Goal: Task Accomplishment & Management: Manage account settings

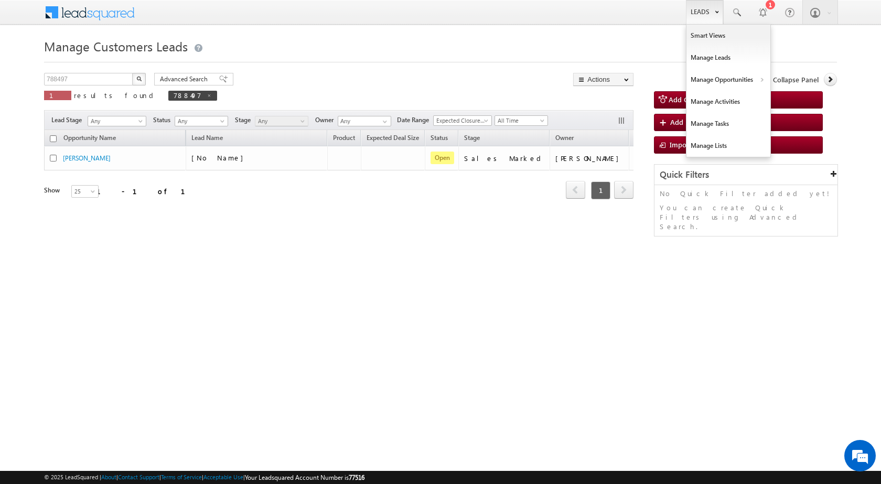
click at [709, 17] on link "Leads" at bounding box center [704, 12] width 37 height 24
click at [784, 101] on link "Customers Leads" at bounding box center [820, 102] width 96 height 22
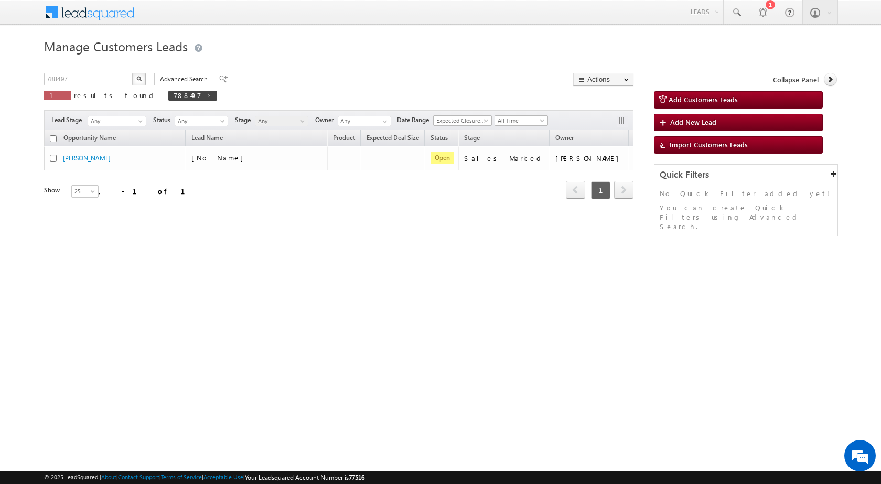
drag, startPoint x: 238, startPoint y: 386, endPoint x: 75, endPoint y: 76, distance: 350.6
click at [236, 324] on html "Menu [PERSON_NAME] sitar a5@ks erve." at bounding box center [440, 162] width 881 height 324
click at [117, 81] on input "788497" at bounding box center [89, 79] width 90 height 13
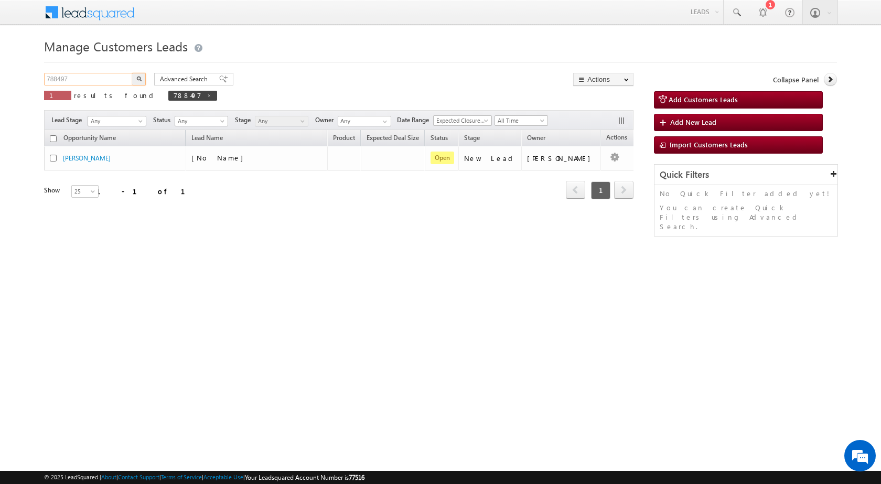
paste input "804460"
type input "804460"
click at [145, 82] on button "button" at bounding box center [139, 79] width 14 height 13
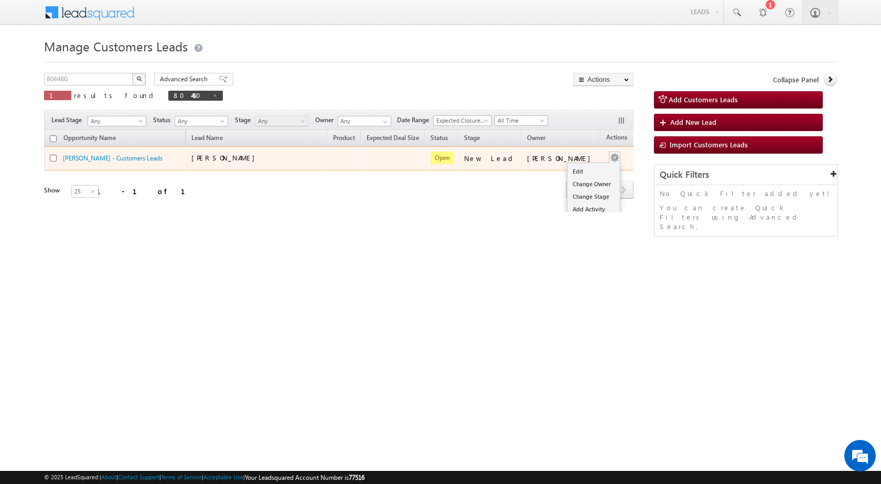
click at [610, 160] on button "button" at bounding box center [615, 158] width 10 height 10
click at [606, 164] on div "Edit Change Owner Change Stage Add Activity Add Task Delete" at bounding box center [614, 159] width 17 height 14
click at [585, 173] on link "Edit" at bounding box center [594, 171] width 52 height 13
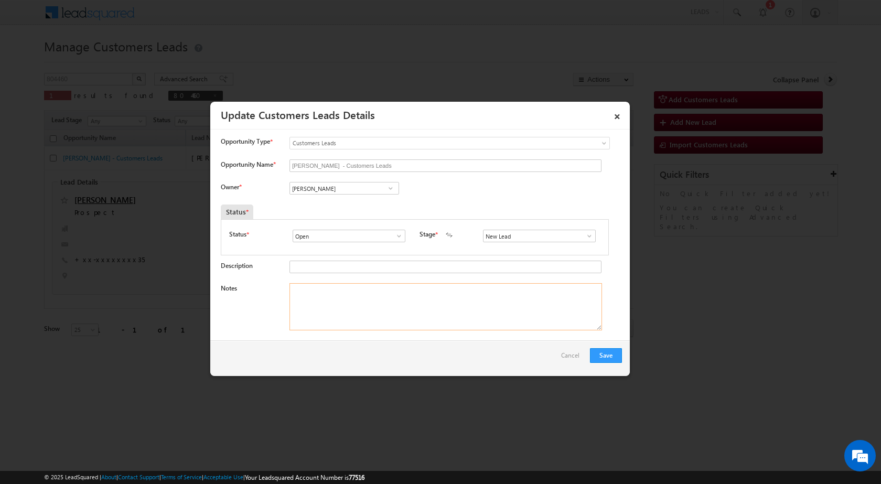
click at [370, 301] on textarea "Notes" at bounding box center [446, 306] width 313 height 47
paste textarea "NAME - JUGUL KISHORE KUMAVAT / GRAM PANCHYAT PATTA / REGISTRY / LV - 5LAC / BUS…"
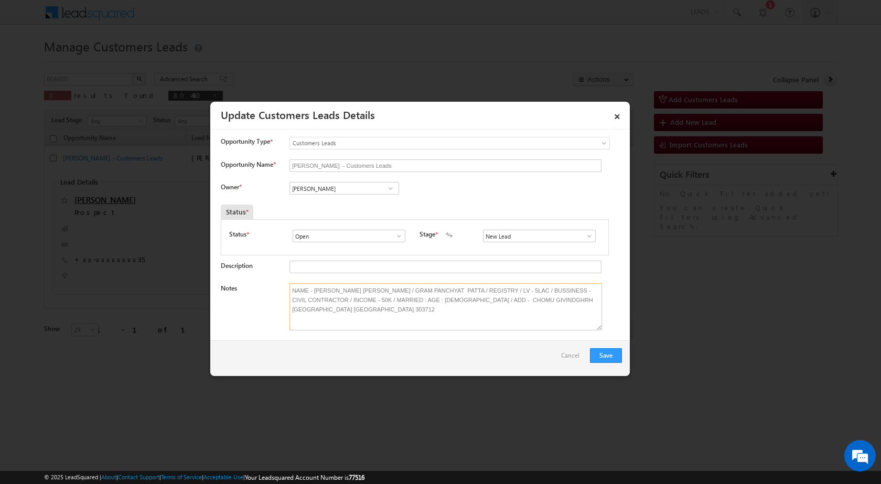
type textarea "NAME - JUGUL KISHORE KUMAVAT / GRAM PANCHYAT PATTA / REGISTRY / LV - 5LAC / BUS…"
click at [334, 189] on input "Vikas Halwai" at bounding box center [345, 188] width 110 height 13
paste input "santosh.kanwer@sgrlimited.in"
click at [331, 201] on link "Santosh Kanwer santosh.kanwer@sgrlimited.in" at bounding box center [345, 205] width 110 height 20
click at [375, 413] on div at bounding box center [440, 242] width 881 height 484
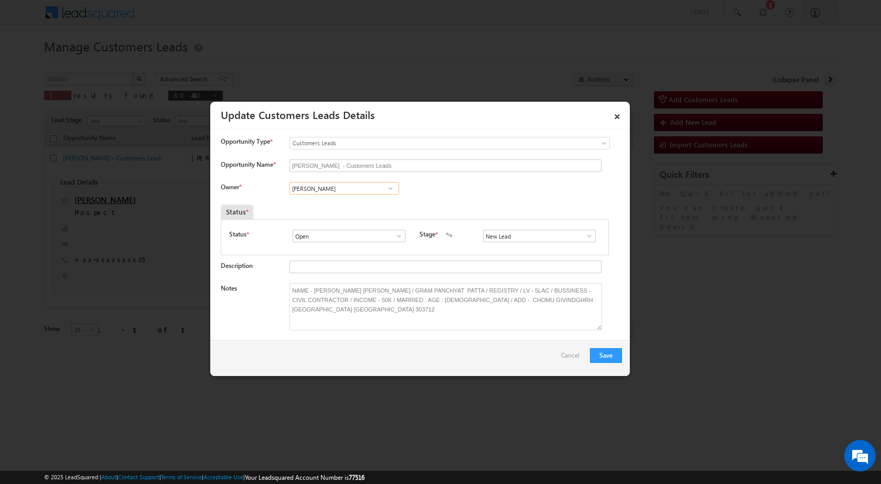
click at [318, 184] on input "Santosh Kanwer" at bounding box center [345, 188] width 110 height 13
paste input "ramesh.yadav1@sgrlimited.in"
type input "ramesh.yadav"
drag, startPoint x: 431, startPoint y: 193, endPoint x: 397, endPoint y: 221, distance: 43.6
click at [431, 193] on div "Owner * No results found No results found" at bounding box center [421, 190] width 401 height 17
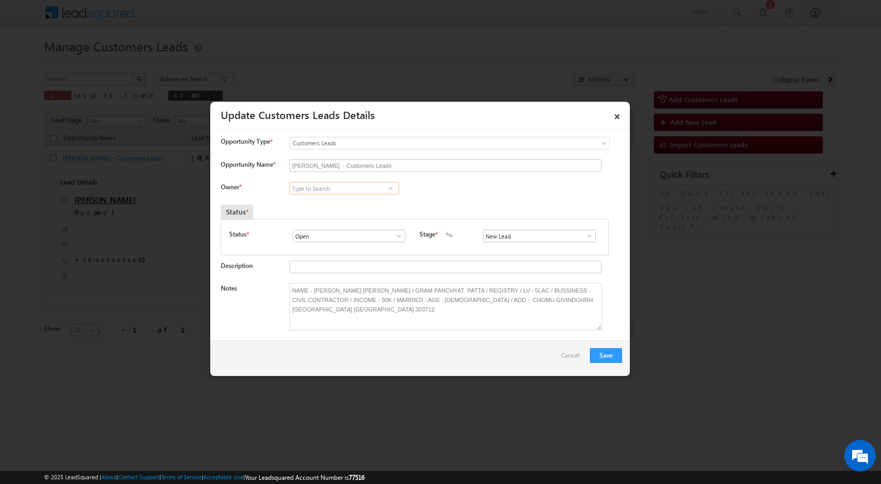
click at [337, 187] on input at bounding box center [345, 188] width 110 height 13
type input "ramesh"
paste input "Ramesh Kumar Yadav"
type input "Ramesh Kumar"
click at [620, 118] on link "×" at bounding box center [618, 114] width 18 height 18
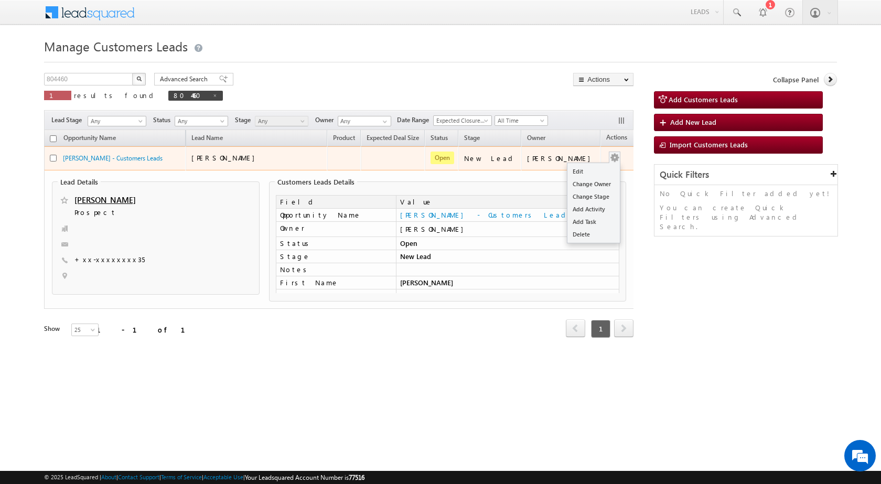
click at [610, 156] on button "button" at bounding box center [615, 158] width 10 height 10
click at [598, 168] on link "Edit" at bounding box center [594, 171] width 52 height 13
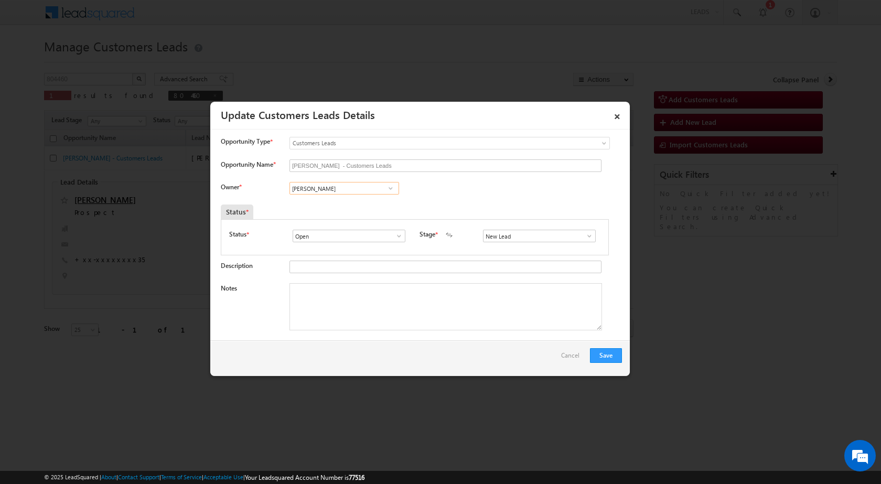
click at [315, 191] on input "Vikas Halwai" at bounding box center [345, 188] width 110 height 13
paste input "ramesh.yadav1@sgrlimited.in"
type input "ramesh.yadav1@sgrlimited."
click at [203, 408] on div at bounding box center [440, 242] width 881 height 484
click at [319, 189] on input at bounding box center [345, 188] width 110 height 13
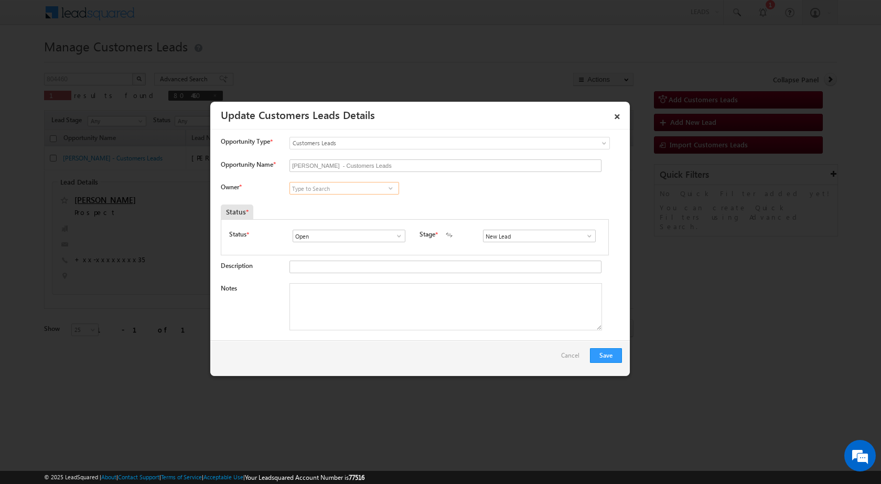
paste input "Om Prakash Choudhary"
click at [321, 207] on span "omprakash.choudhary@sgrlimited.in" at bounding box center [341, 209] width 94 height 8
type input "Om Prakash Choudhary"
click at [315, 296] on textarea "Notes" at bounding box center [446, 306] width 313 height 47
click at [423, 191] on div "Owner * Om Prakash Choudhary Om Prakash Choudhary 04d06de8-31df-11f0-91df-06801…" at bounding box center [421, 190] width 401 height 17
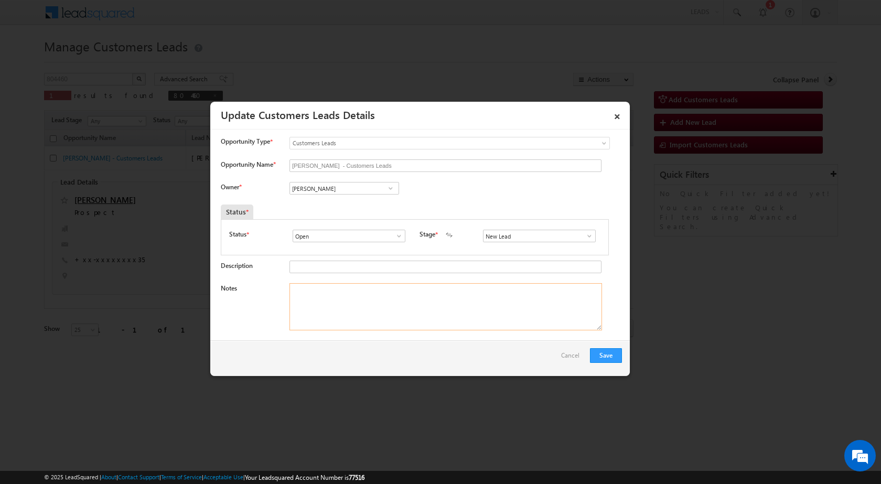
click at [361, 289] on textarea "Notes" at bounding box center [446, 306] width 313 height 47
click at [323, 321] on textarea "Notes" at bounding box center [446, 306] width 313 height 47
paste textarea "NAME - JUGUL KISHORE KUMAVAT / GRAM PANCHYAT PATTA / REGISTRY / LV - 5LAC / BUS…"
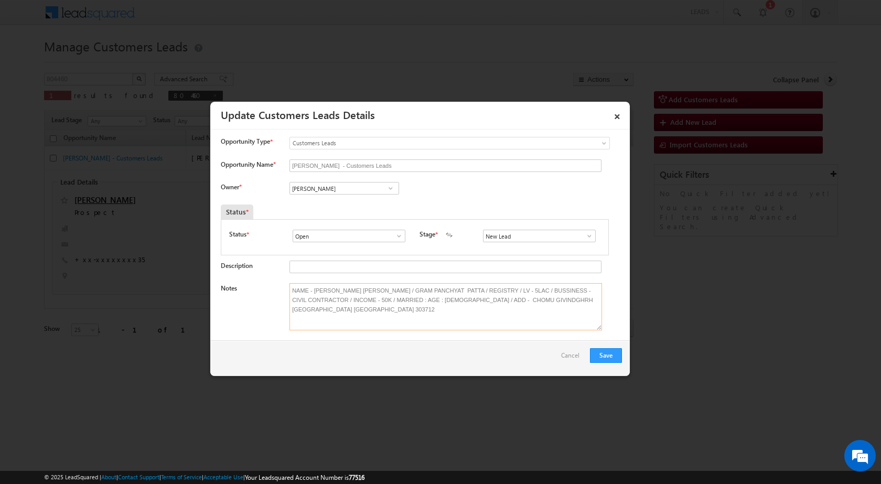
click at [579, 304] on textarea "NAME - JUGUL KISHORE KUMAVAT / GRAM PANCHYAT PATTA / REGISTRY / LV - 5LAC / BUS…" at bounding box center [446, 306] width 313 height 47
click at [441, 292] on textarea "NAME - JUGUL KISHORE KUMAVAT / GRAM PANCHYAT PATTA / REGISTRY / LV - 5LAC / BUS…" at bounding box center [446, 306] width 313 height 47
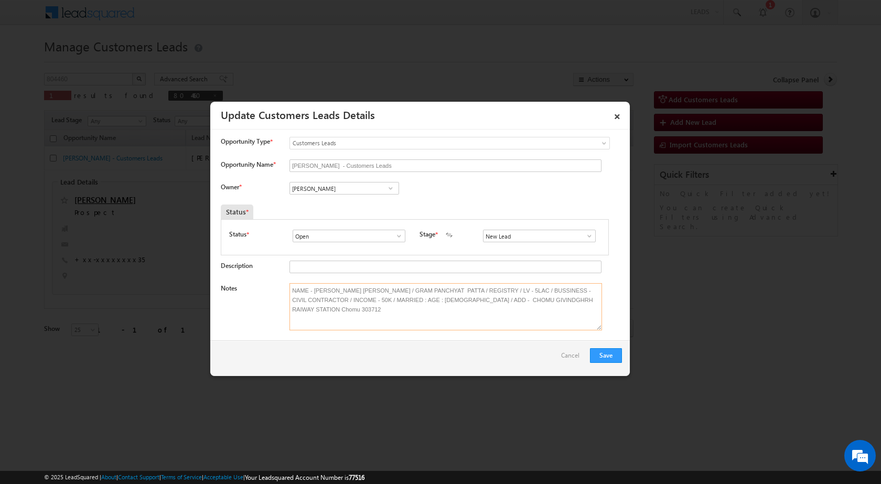
click at [494, 318] on textarea "NAME - JUGUL KISHORE KUMAVAT / GRAM PANCHYAT PATTA / REGISTRY / LV - 5LAC / BUS…" at bounding box center [446, 306] width 313 height 47
click at [573, 306] on textarea "NAME - JUGUL KISHORE KUMAVAT / GRAM PANCHYAT PATTA / REGISTRY / LV - 5LAC / BUS…" at bounding box center [446, 306] width 313 height 47
click at [576, 301] on textarea "NAME - JUGUL KISHORE KUMAVAT / GRAM PANCHYAT PATTA / REGISTRY / LV - 5LAC / BUS…" at bounding box center [446, 306] width 313 height 47
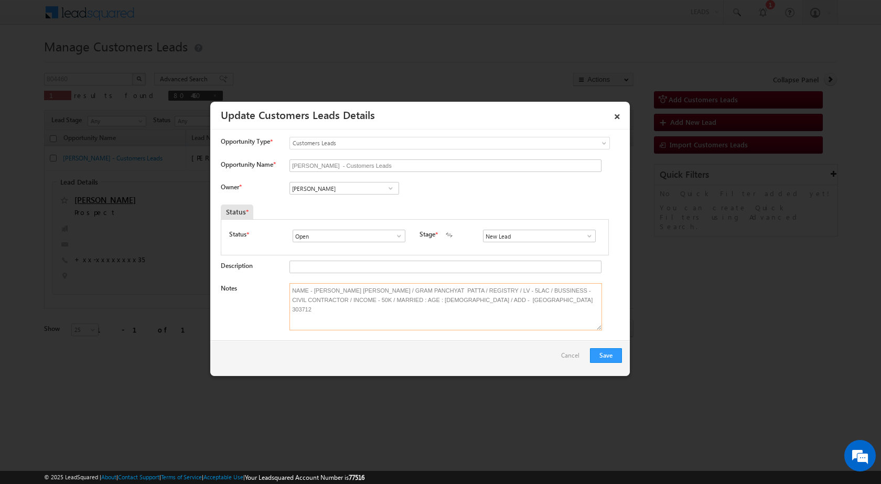
click at [531, 301] on textarea "NAME - JUGUL KISHORE KUMAVAT / GRAM PANCHYAT PATTA / REGISTRY / LV - 5LAC / BUS…" at bounding box center [446, 306] width 313 height 47
click at [488, 299] on textarea "NAME - JUGUL KISHORE KUMAVAT / GRAM PANCHYAT PATTA / REGISTRY / LV - 5LAC / BUS…" at bounding box center [446, 306] width 313 height 47
click at [487, 301] on textarea "NAME - JUGUL KISHORE KUMAVAT / GRAM PANCHYAT PATTA / REGISTRY / LV - 5LAC / BUS…" at bounding box center [446, 306] width 313 height 47
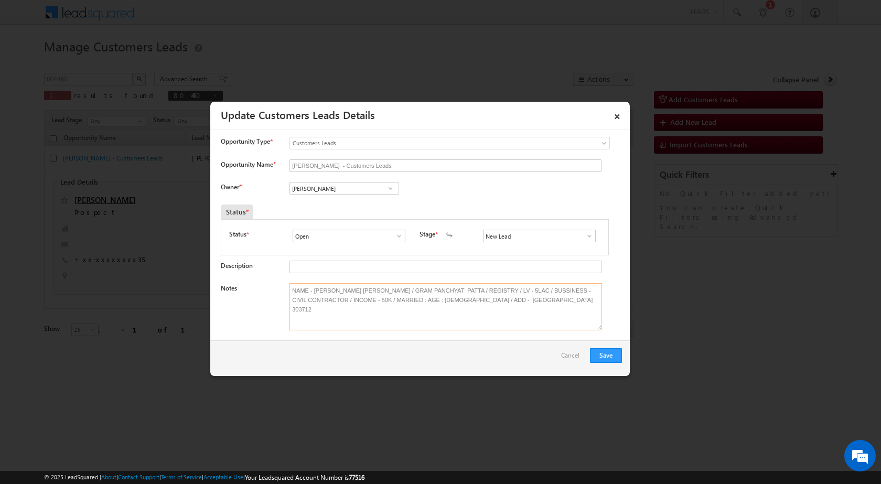
click at [487, 301] on textarea "NAME - JUGUL KISHORE KUMAVAT / GRAM PANCHYAT PATTA / REGISTRY / LV - 5LAC / BUS…" at bounding box center [446, 306] width 313 height 47
type textarea "NAME - JUGUL KISHORE KUMAVAT / GRAM PANCHYAT PATTA / REGISTRY / LV - 5LAC / BUS…"
click at [598, 354] on button "Save" at bounding box center [606, 355] width 32 height 15
